Goal: Information Seeking & Learning: Learn about a topic

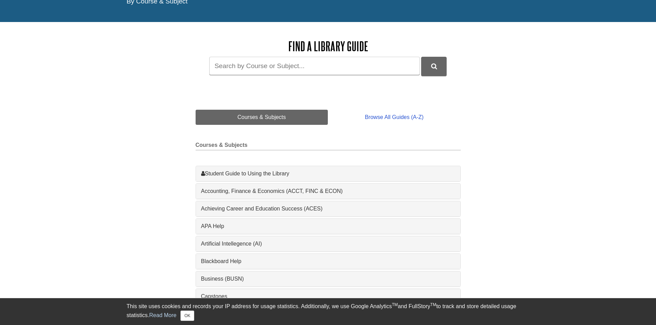
scroll to position [69, 0]
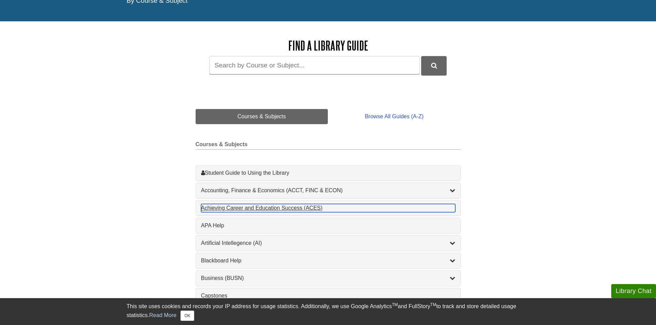
click at [270, 208] on div "Achieving Career and Education Success (ACES) , 1 guides" at bounding box center [328, 208] width 254 height 8
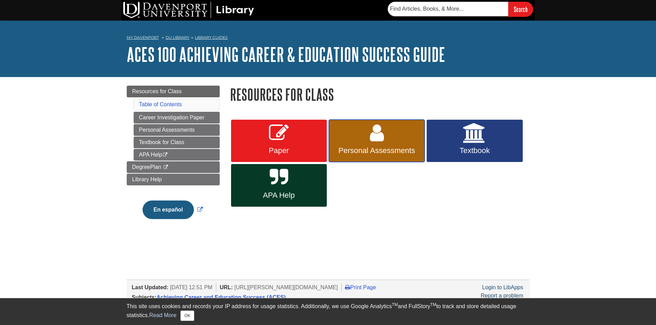
click at [362, 143] on link "Personal Assessments" at bounding box center [377, 141] width 96 height 43
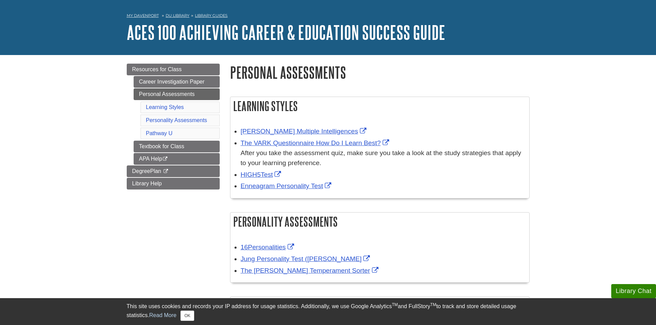
scroll to position [34, 0]
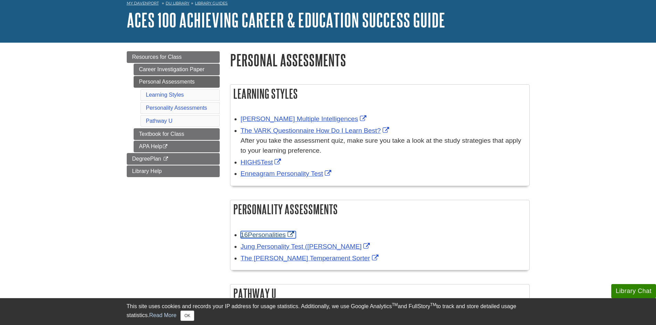
click at [260, 235] on link "16Personalities" at bounding box center [268, 234] width 55 height 7
